Goal: Information Seeking & Learning: Learn about a topic

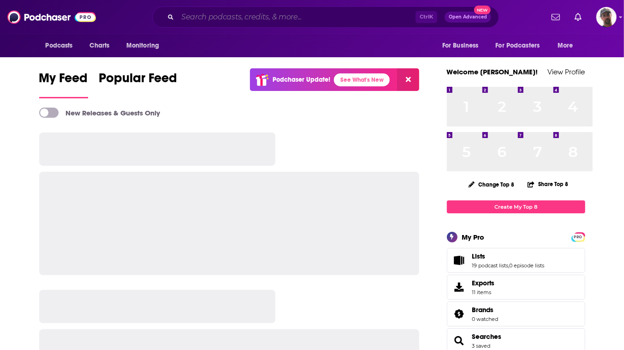
click at [246, 17] on input "Search podcasts, credits, & more..." at bounding box center [297, 17] width 238 height 15
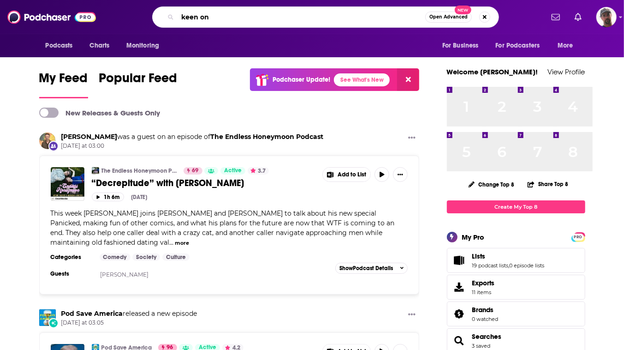
type input "keen on"
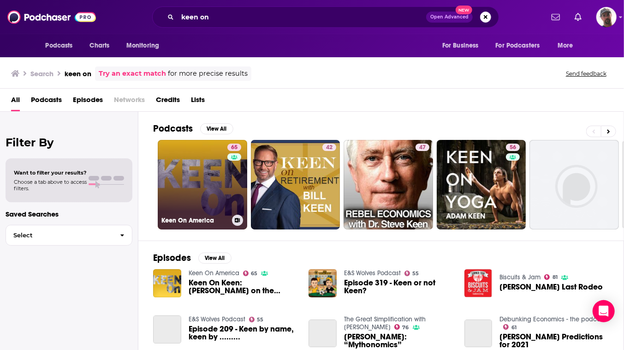
click at [247, 229] on link "65 Keen On America" at bounding box center [203, 185] width 90 height 90
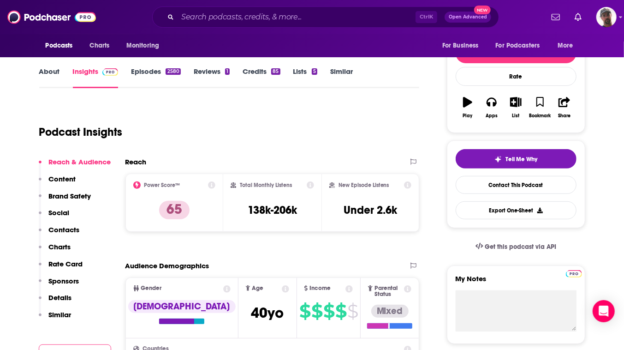
scroll to position [84, 0]
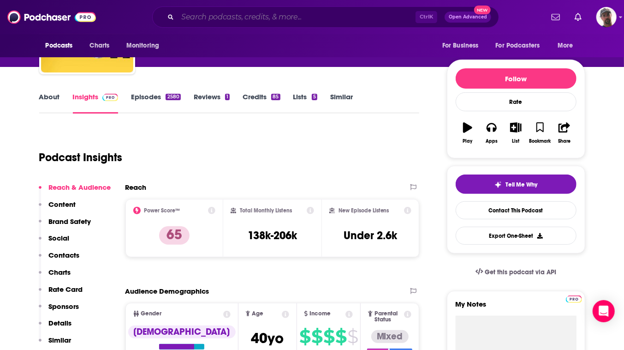
click at [301, 17] on input "Search podcasts, credits, & more..." at bounding box center [297, 17] width 238 height 15
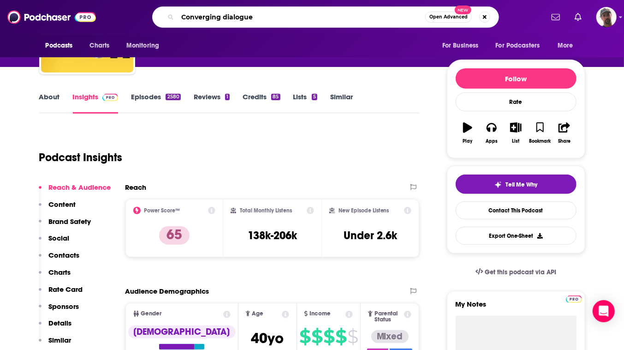
type input "Converging dialogues"
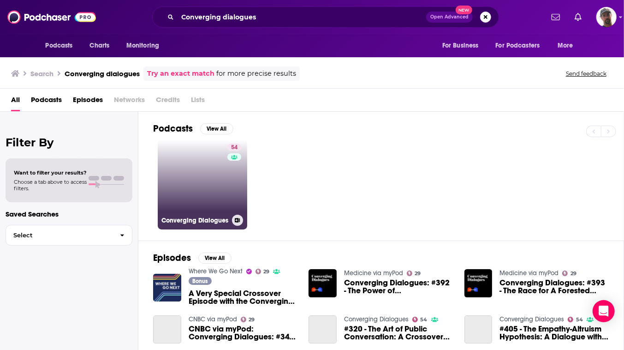
click at [224, 213] on link "54 Converging Dialogues" at bounding box center [203, 185] width 90 height 90
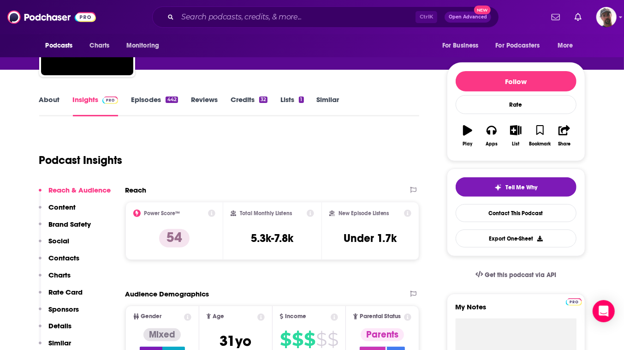
scroll to position [84, 0]
